Goal: Book appointment/travel/reservation

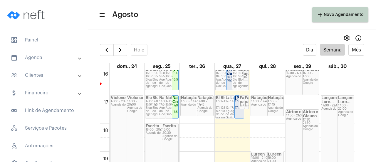
scroll to position [463, 0]
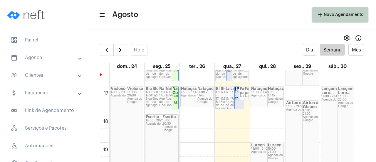
click at [237, 100] on div "17:00 - 17:50" at bounding box center [239, 96] width 8 height 10
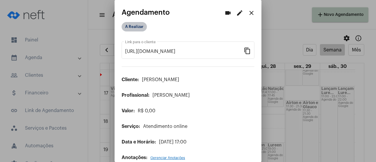
click at [139, 30] on mat-chip "A Realizar" at bounding box center [134, 26] width 25 height 9
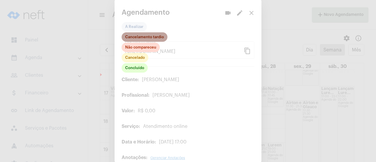
click at [142, 37] on mat-chip "Cancelamento tardio" at bounding box center [145, 36] width 46 height 9
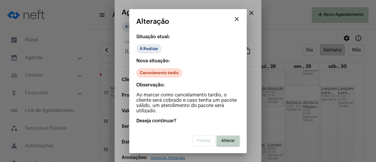
click at [227, 141] on span "Alterar" at bounding box center [228, 141] width 14 height 4
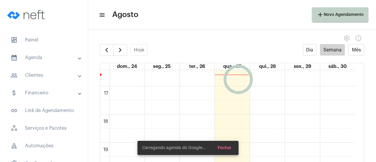
scroll to position [434, 0]
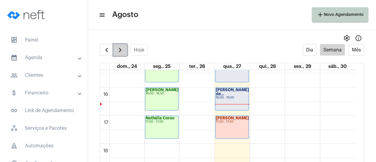
click at [122, 50] on span "button" at bounding box center [120, 49] width 7 height 7
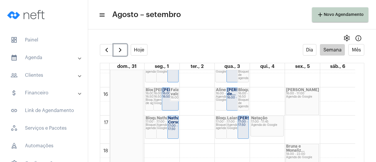
scroll to position [405, 0]
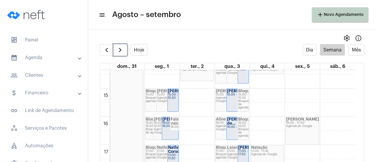
click at [246, 149] on strong "[PERSON_NAME]" at bounding box center [254, 147] width 33 height 4
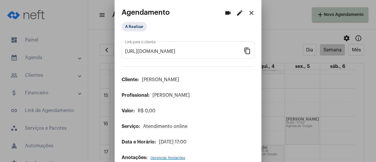
click at [236, 12] on mat-icon "edit" at bounding box center [239, 12] width 7 height 7
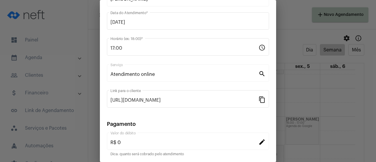
scroll to position [92, 0]
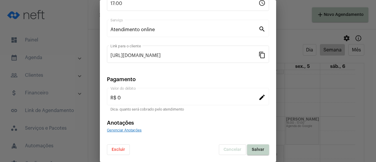
click at [118, 152] on button "Excluir" at bounding box center [118, 149] width 23 height 11
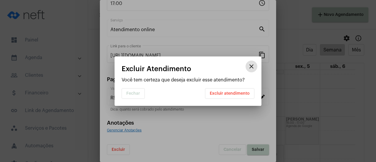
click at [232, 94] on span "Excluir atendimento" at bounding box center [230, 93] width 40 height 4
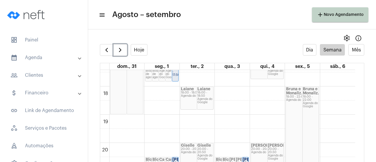
scroll to position [493, 0]
click at [208, 100] on div "Agenda do Google" at bounding box center [205, 99] width 16 height 6
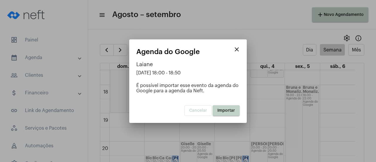
click at [227, 111] on span "Importar" at bounding box center [226, 110] width 18 height 4
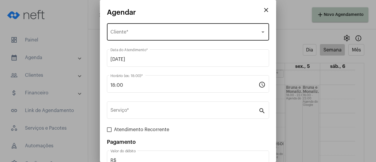
click at [144, 35] on span "Selecione o Cliente" at bounding box center [185, 33] width 150 height 5
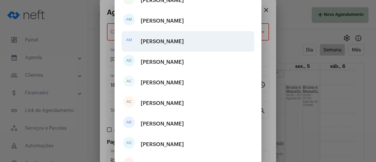
scroll to position [9, 0]
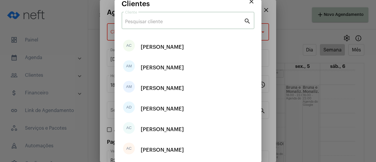
click at [161, 24] on input "Cliente" at bounding box center [184, 21] width 119 height 5
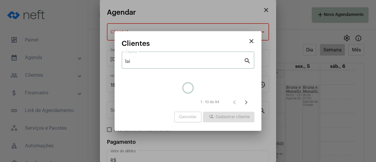
scroll to position [0, 0]
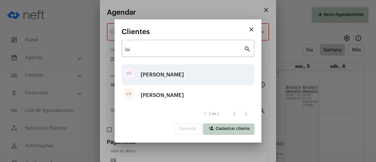
type input "lai"
click at [164, 71] on div "[PERSON_NAME]" at bounding box center [162, 75] width 43 height 18
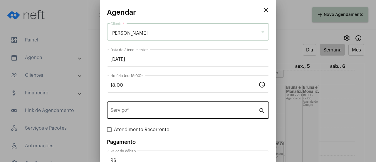
click at [135, 111] on input "Serviço *" at bounding box center [184, 111] width 148 height 5
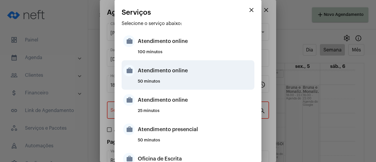
click at [162, 77] on div "Atendimento online" at bounding box center [195, 71] width 115 height 18
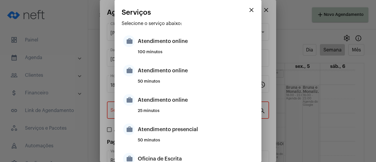
type input "Atendimento online"
type input "R$ 0"
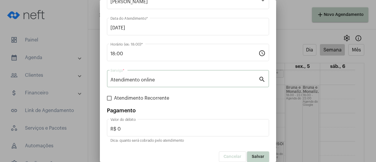
scroll to position [39, 0]
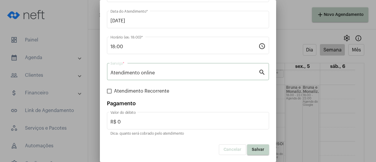
click at [256, 153] on button "Salvar" at bounding box center [258, 149] width 22 height 11
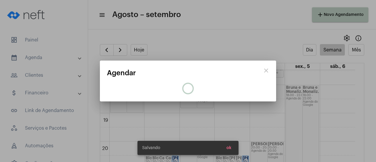
scroll to position [0, 0]
